Goal: Navigation & Orientation: Find specific page/section

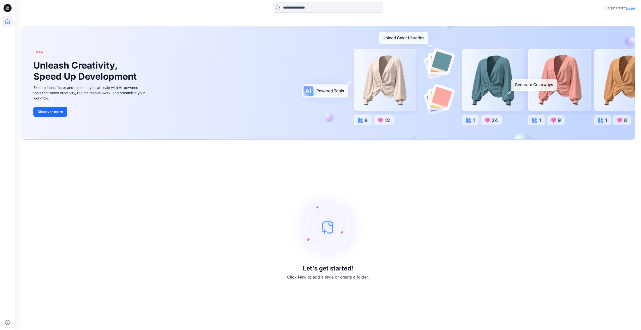
click at [633, 9] on p "Login" at bounding box center [629, 8] width 9 height 5
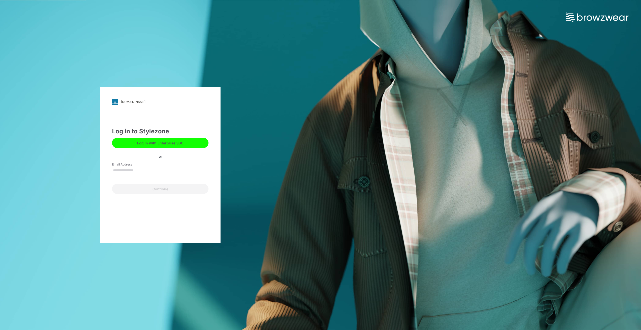
click at [141, 172] on input "Email Address" at bounding box center [160, 171] width 96 height 8
type input "**********"
click at [161, 188] on button "Continue" at bounding box center [160, 189] width 96 height 10
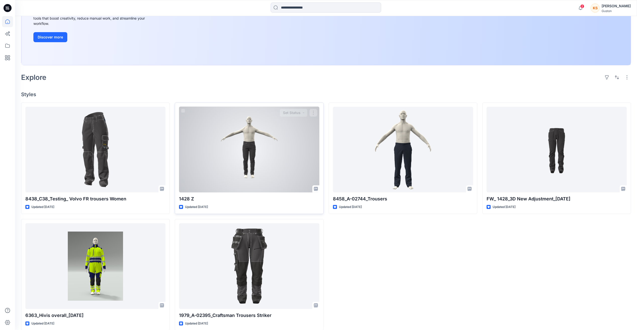
scroll to position [98, 0]
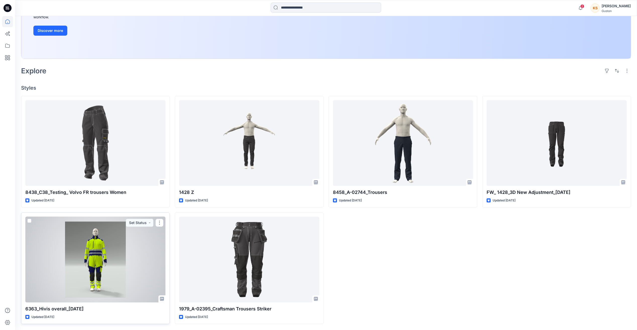
click at [91, 275] on div at bounding box center [95, 260] width 140 height 86
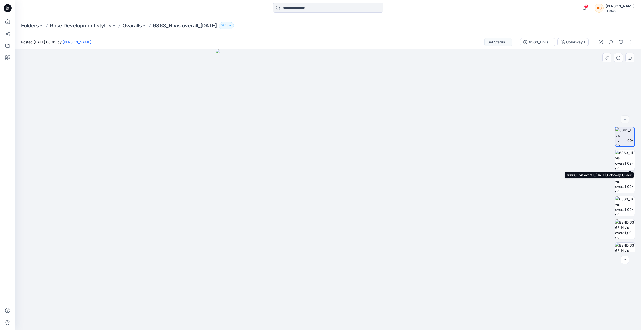
click at [626, 160] on img at bounding box center [625, 160] width 20 height 20
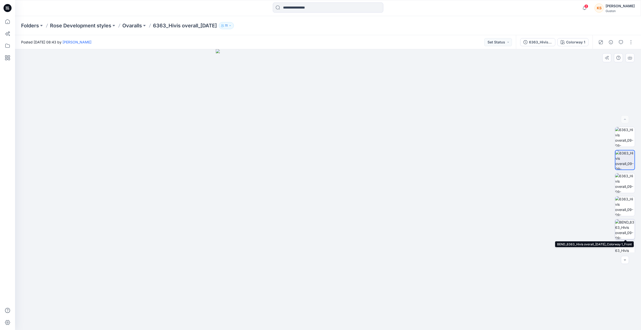
click at [623, 224] on img at bounding box center [625, 229] width 20 height 20
click at [624, 259] on icon "button" at bounding box center [624, 260] width 4 height 4
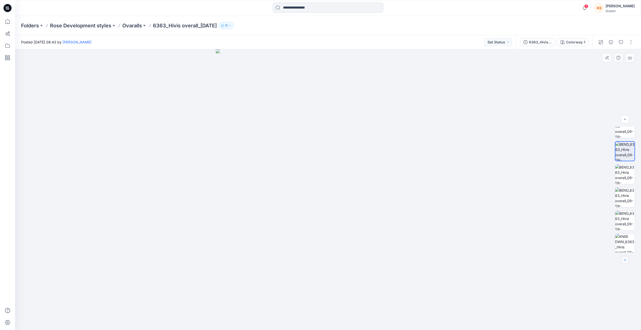
click at [624, 259] on icon "button" at bounding box center [624, 260] width 4 height 4
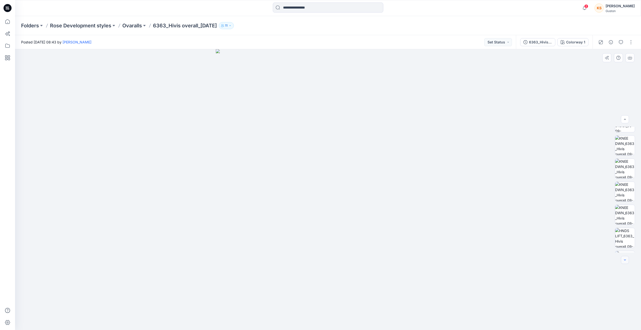
click at [624, 259] on icon "button" at bounding box center [624, 260] width 4 height 4
click at [624, 150] on img at bounding box center [625, 153] width 20 height 20
click at [627, 240] on img at bounding box center [625, 245] width 20 height 20
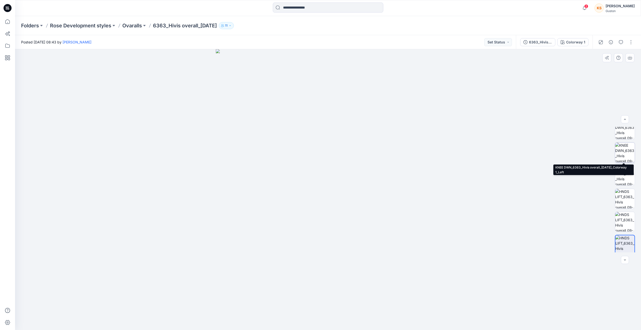
click at [625, 153] on img at bounding box center [625, 153] width 20 height 20
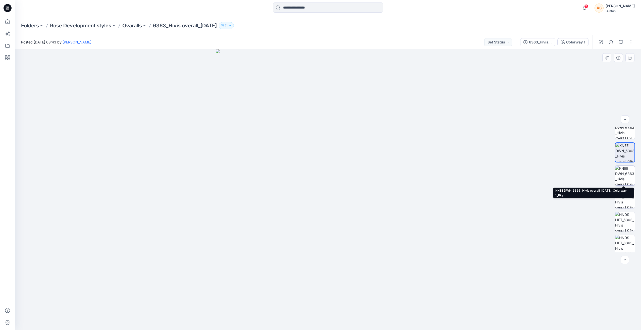
click at [623, 172] on img at bounding box center [625, 176] width 20 height 20
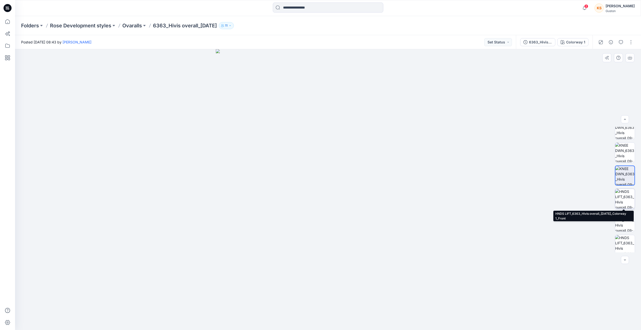
click at [622, 198] on img at bounding box center [625, 199] width 20 height 20
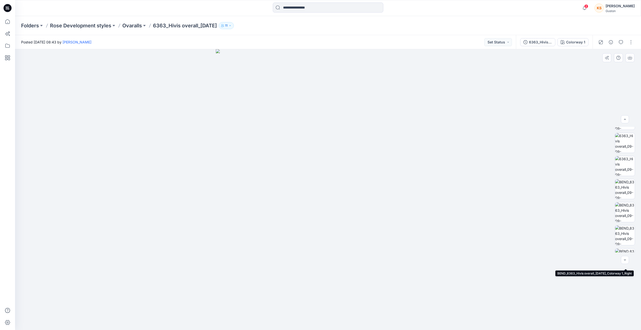
scroll to position [0, 0]
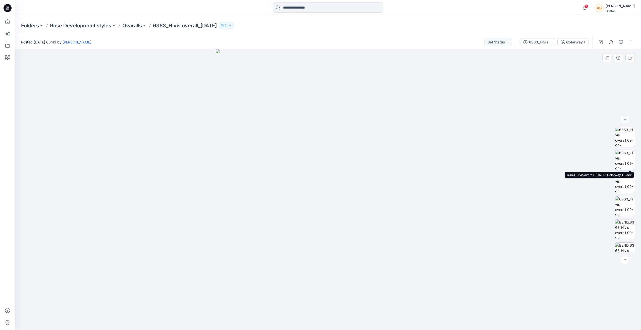
click at [623, 159] on img at bounding box center [625, 160] width 20 height 20
click at [623, 133] on img at bounding box center [625, 137] width 20 height 20
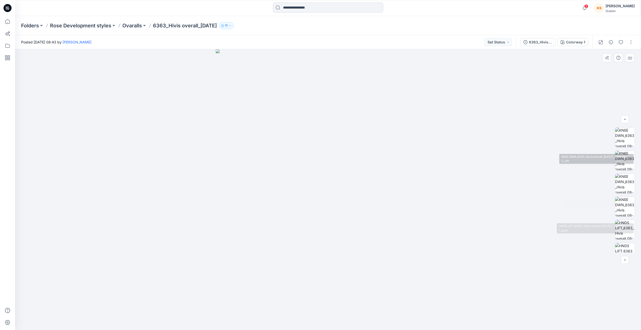
scroll to position [226, 0]
click at [553, 179] on div at bounding box center [327, 189] width 625 height 281
click at [7, 44] on icon at bounding box center [7, 45] width 11 height 11
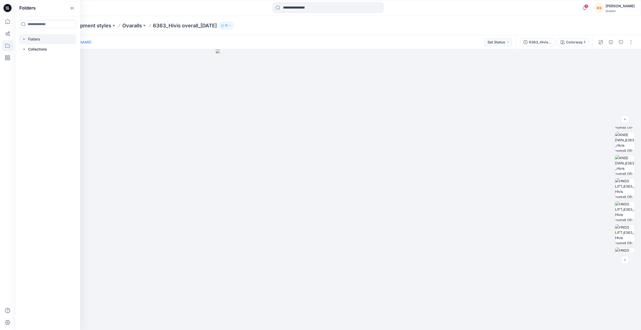
click at [33, 40] on div at bounding box center [47, 39] width 57 height 10
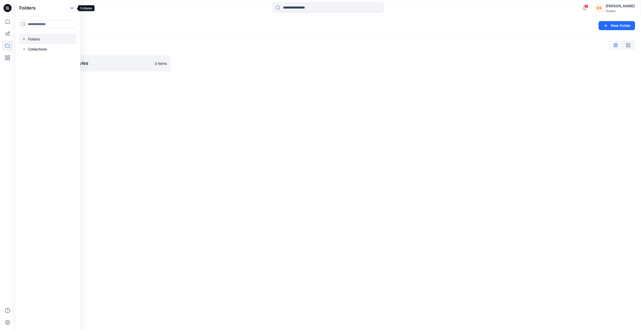
click at [72, 8] on icon at bounding box center [72, 8] width 8 height 8
click at [47, 62] on p "Rose Development styles" at bounding box center [91, 63] width 119 height 7
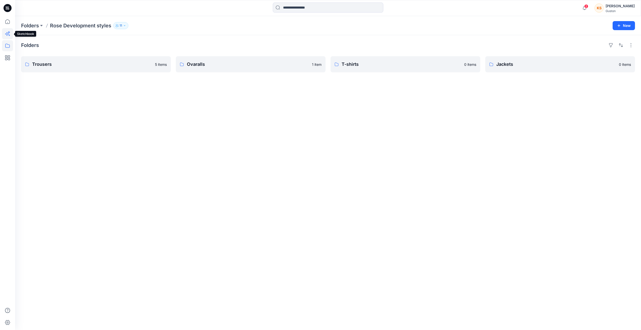
click at [8, 33] on icon at bounding box center [7, 33] width 11 height 11
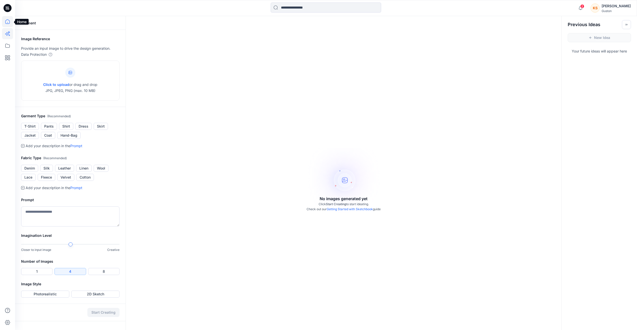
click at [6, 20] on icon at bounding box center [7, 21] width 5 height 5
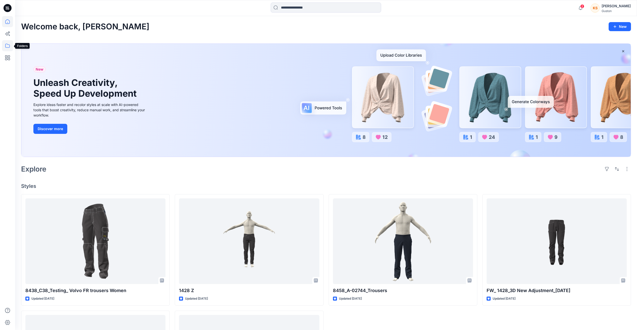
click at [7, 46] on icon at bounding box center [7, 45] width 11 height 11
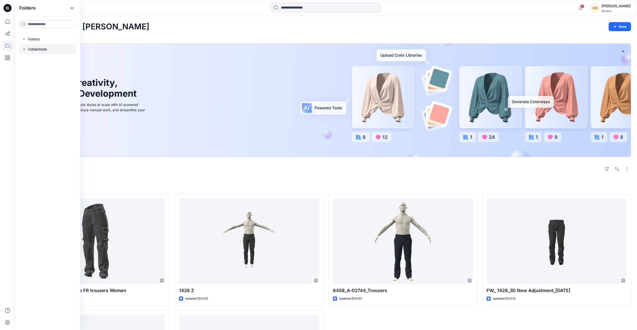
click at [33, 48] on p "Collections" at bounding box center [37, 49] width 19 height 6
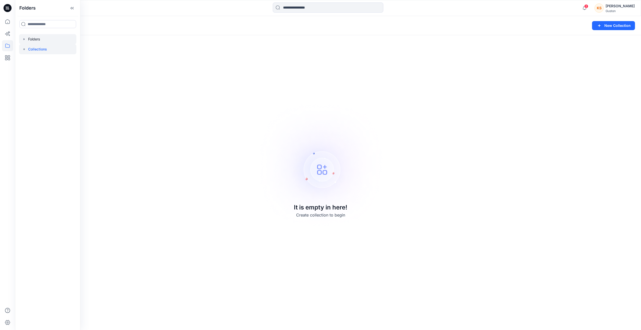
click at [34, 40] on div at bounding box center [47, 39] width 57 height 10
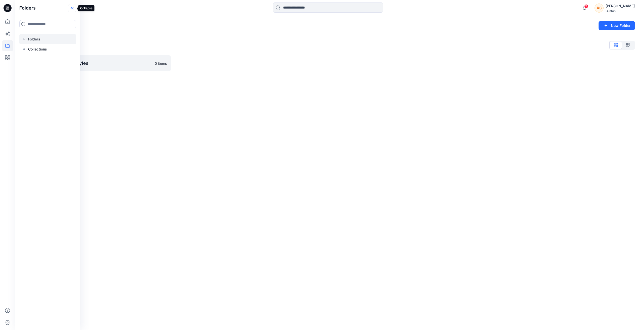
click at [74, 8] on icon at bounding box center [72, 8] width 8 height 8
click at [73, 58] on link "Rose Development styles 0 items" at bounding box center [96, 63] width 150 height 16
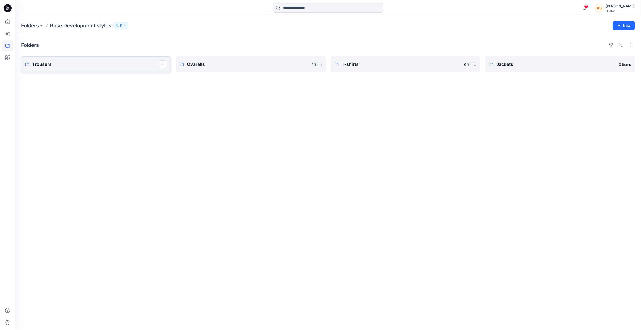
click at [112, 63] on p "Trousers" at bounding box center [95, 64] width 126 height 7
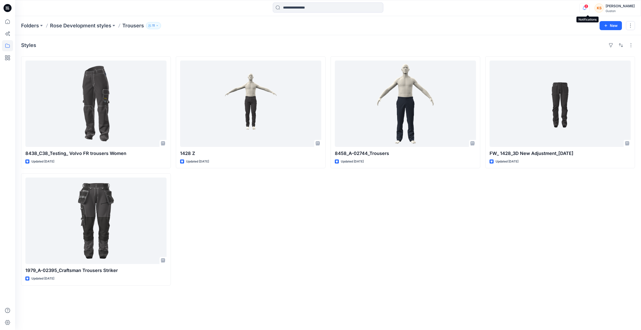
click at [586, 7] on icon "button" at bounding box center [584, 8] width 10 height 10
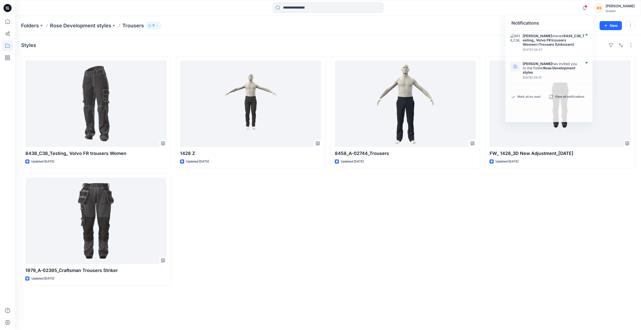
click at [480, 25] on div "Folders Rose Development styles Trousers 11" at bounding box center [308, 25] width 574 height 7
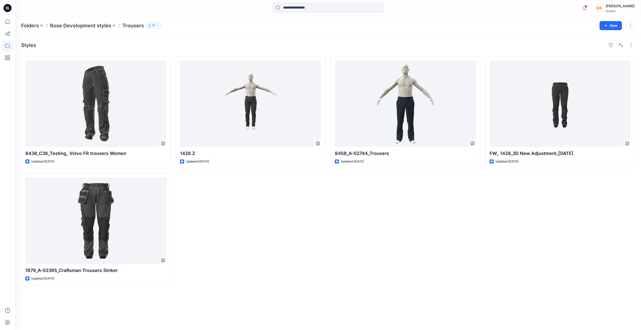
click at [489, 206] on div "FW_ 1428_3D New Adjustment_09-09-2025 Updated 12 days ago" at bounding box center [560, 170] width 150 height 229
